Goal: Register for event/course

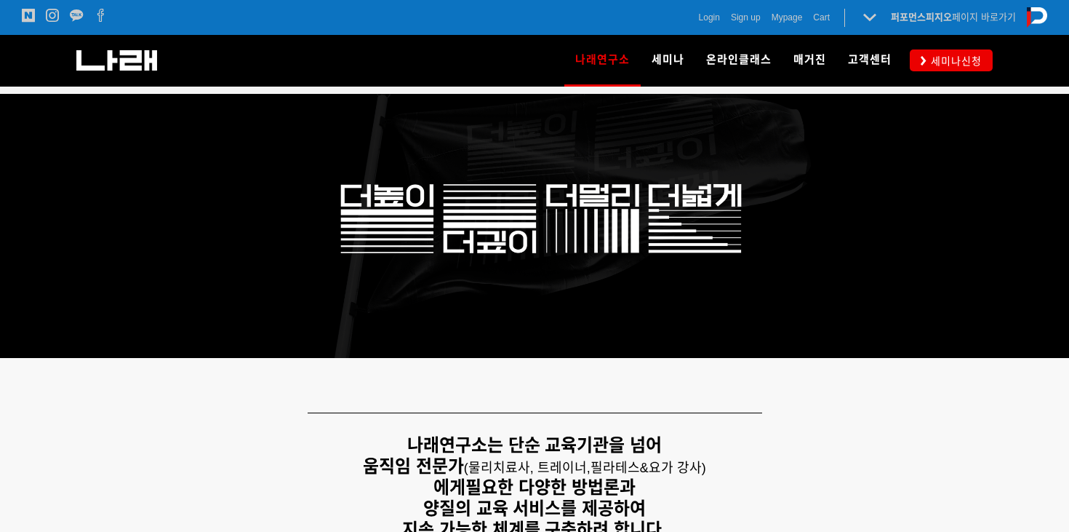
scroll to position [19, 0]
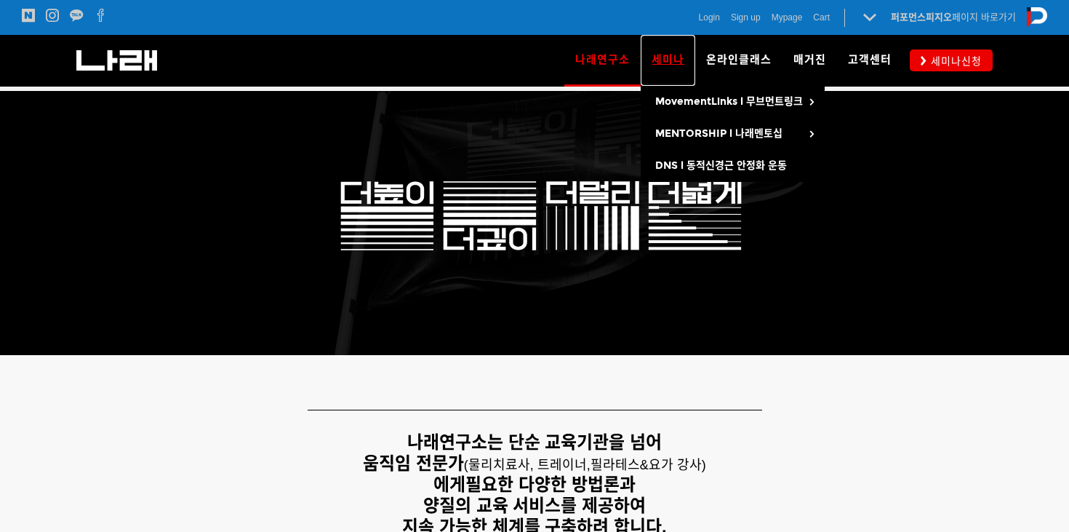
click at [687, 63] on link "세미나" at bounding box center [668, 60] width 55 height 51
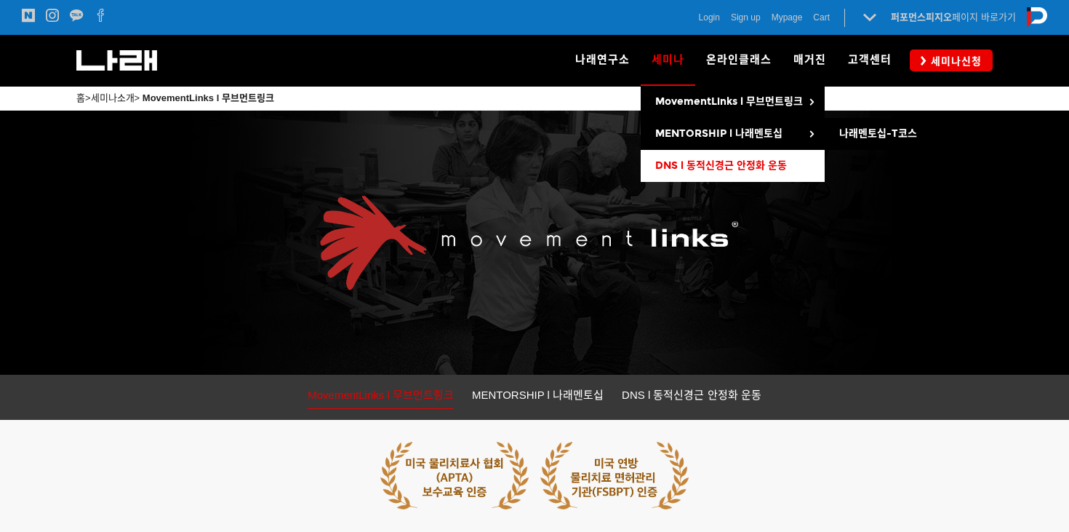
click at [681, 154] on link "DNS l 동적신경근 안정화 운동" at bounding box center [733, 166] width 184 height 32
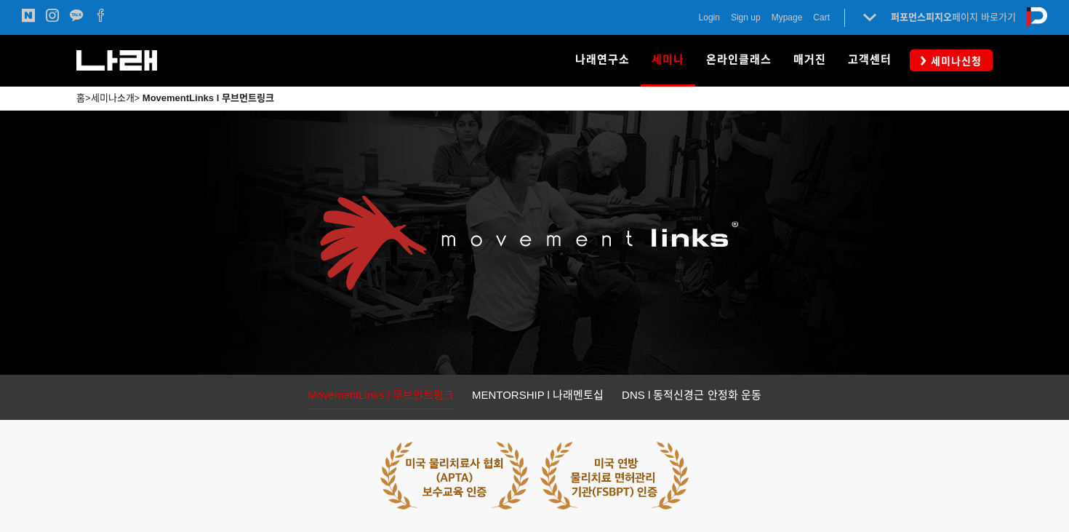
scroll to position [31, 0]
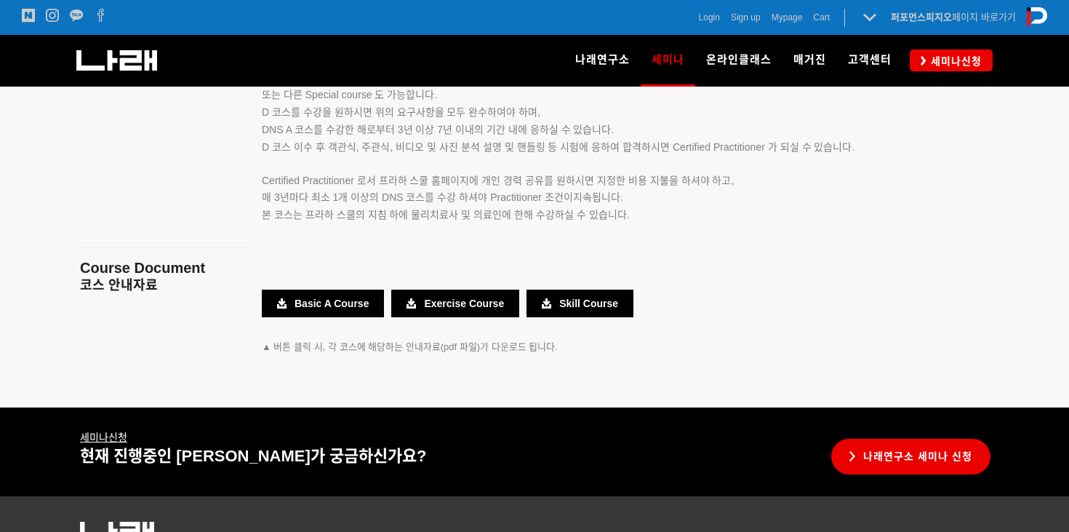
scroll to position [2757, 0]
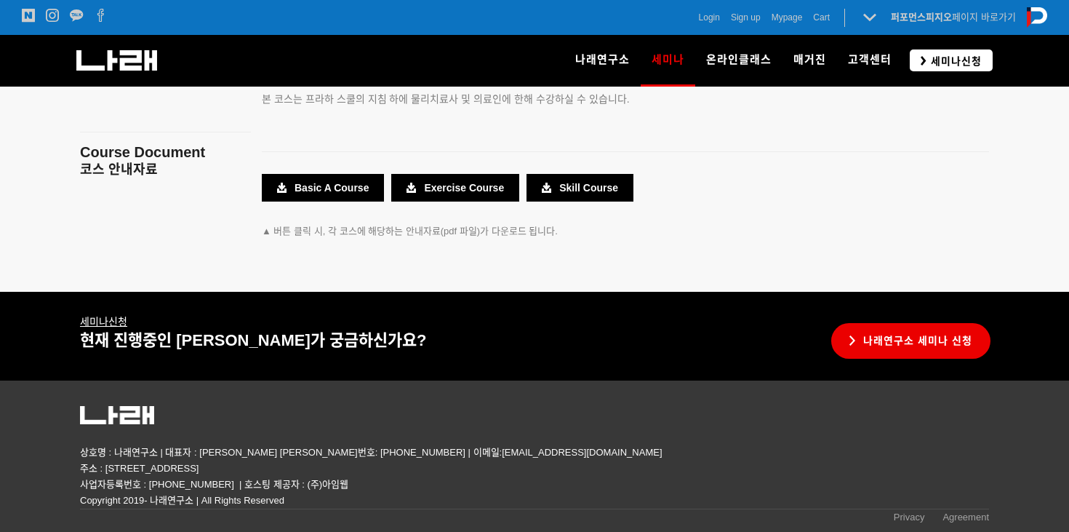
click at [926, 62] on icon at bounding box center [924, 60] width 6 height 9
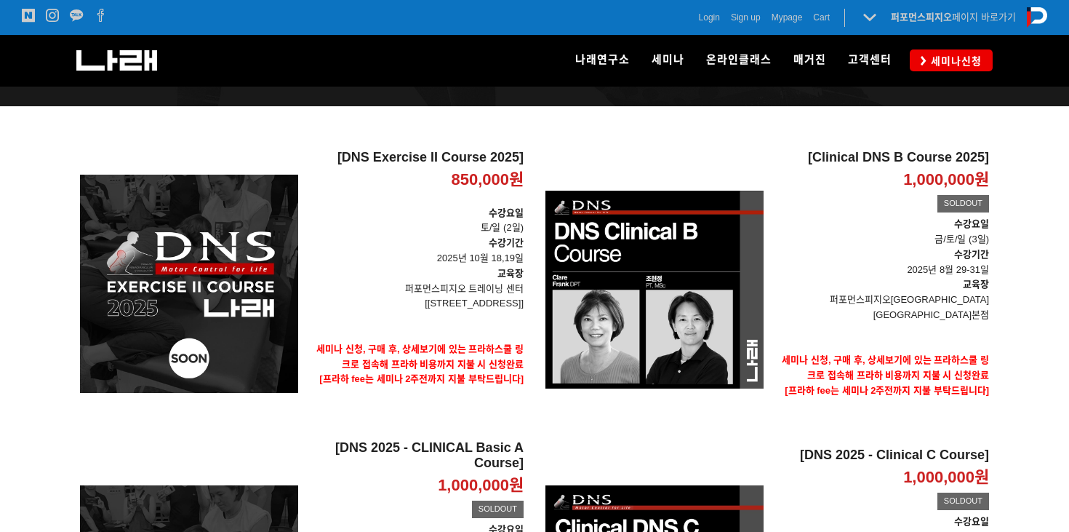
scroll to position [180, 0]
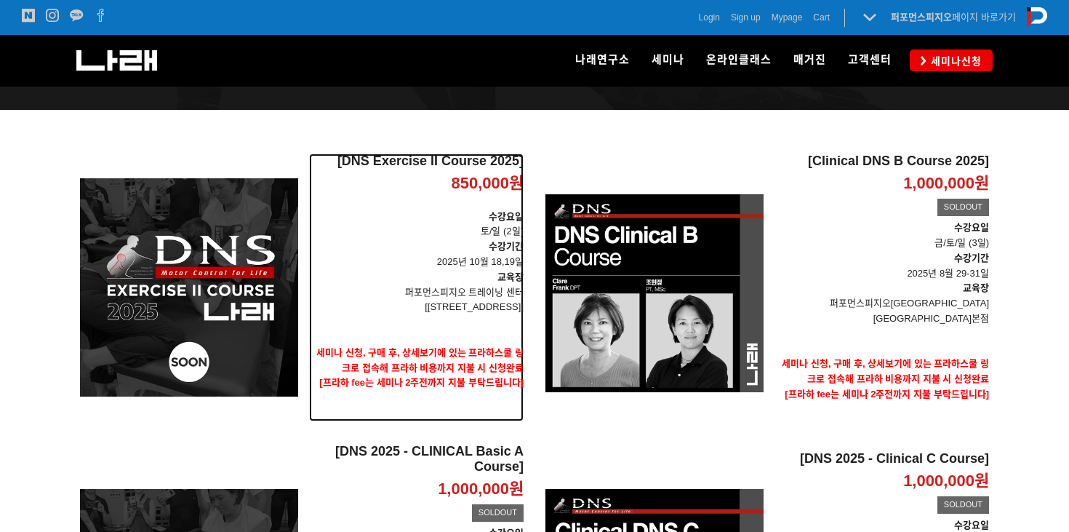
click at [443, 159] on h2 "[DNS Exercise II Course 2025]" at bounding box center [416, 161] width 215 height 16
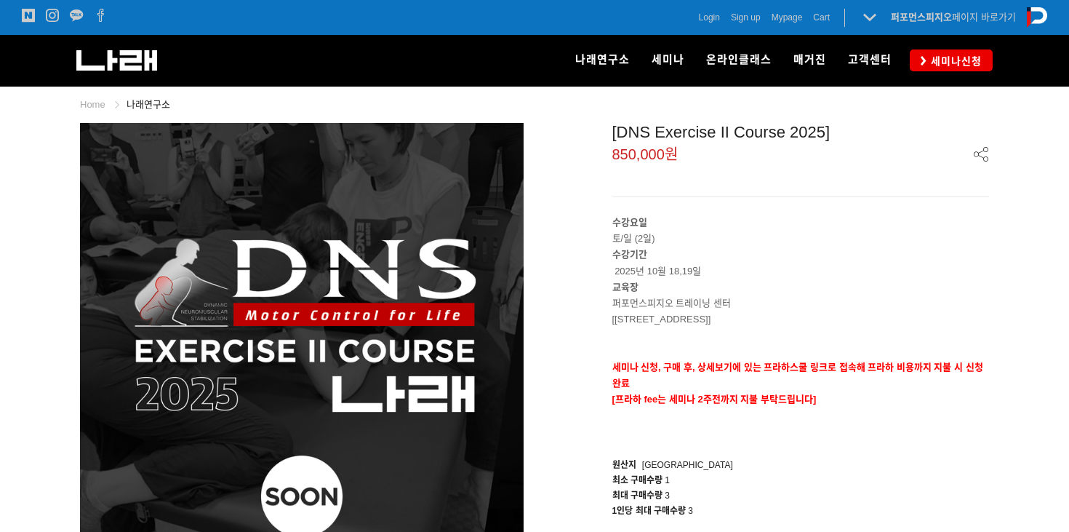
click at [537, 103] on ul "Home 나래연구소" at bounding box center [534, 100] width 909 height 26
